Goal: Task Accomplishment & Management: Use online tool/utility

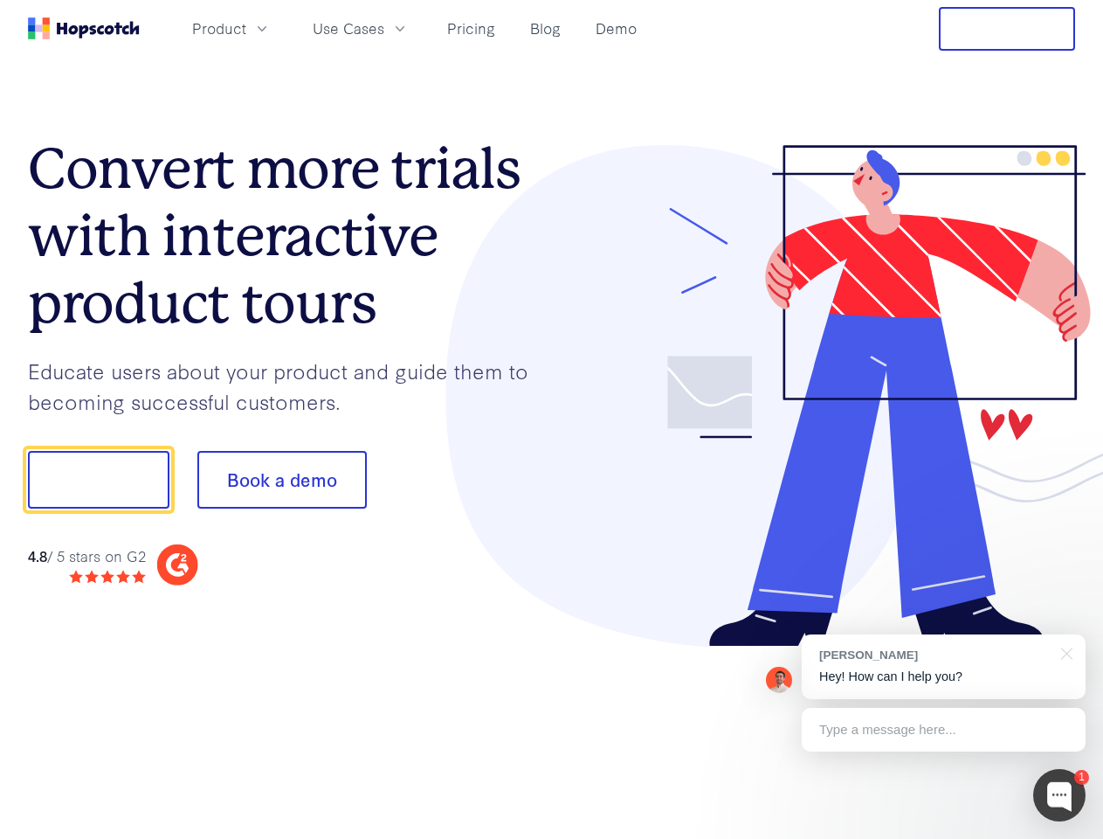
click at [552, 419] on div at bounding box center [814, 396] width 524 height 502
click at [246, 28] on span "Product" at bounding box center [219, 28] width 54 height 22
click at [384, 28] on span "Use Cases" at bounding box center [349, 28] width 72 height 22
click at [1007, 29] on button "Free Trial" at bounding box center [1007, 29] width 136 height 44
click at [98, 480] on button "Show me!" at bounding box center [99, 480] width 142 height 58
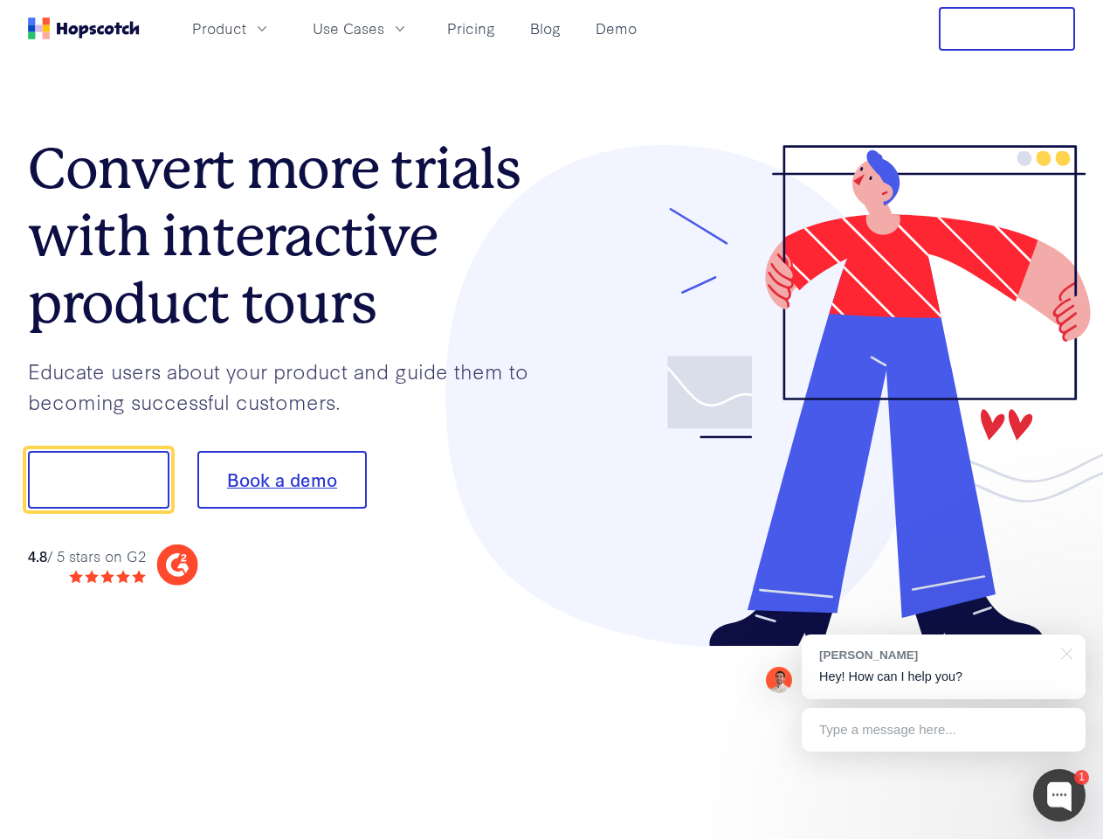
click at [281, 480] on button "Book a demo" at bounding box center [281, 480] width 169 height 58
click at [1060, 795] on div at bounding box center [1059, 795] width 52 height 52
click at [943, 667] on div "[PERSON_NAME] Hey! How can I help you?" at bounding box center [944, 666] width 284 height 65
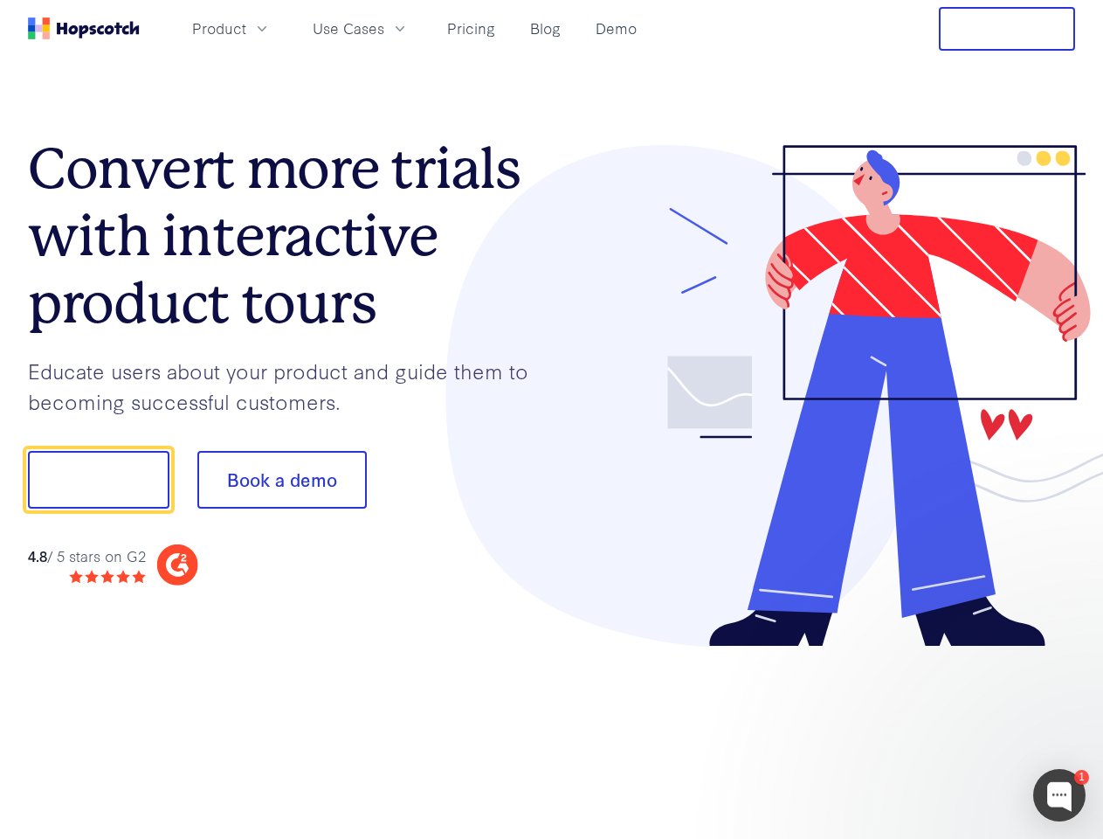
click at [1064, 652] on div at bounding box center [922, 477] width 328 height 583
click at [943, 729] on div at bounding box center [922, 594] width 328 height 349
